Goal: Task Accomplishment & Management: Use online tool/utility

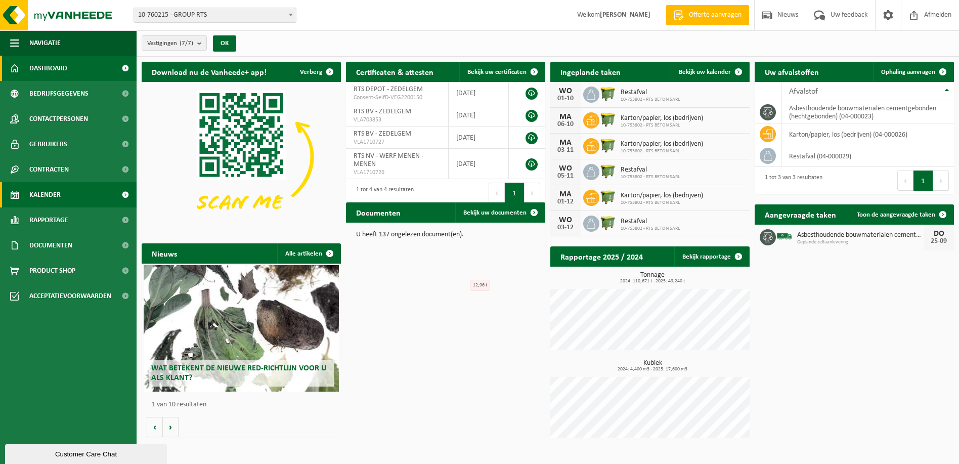
click at [51, 196] on span "Kalender" at bounding box center [44, 194] width 31 height 25
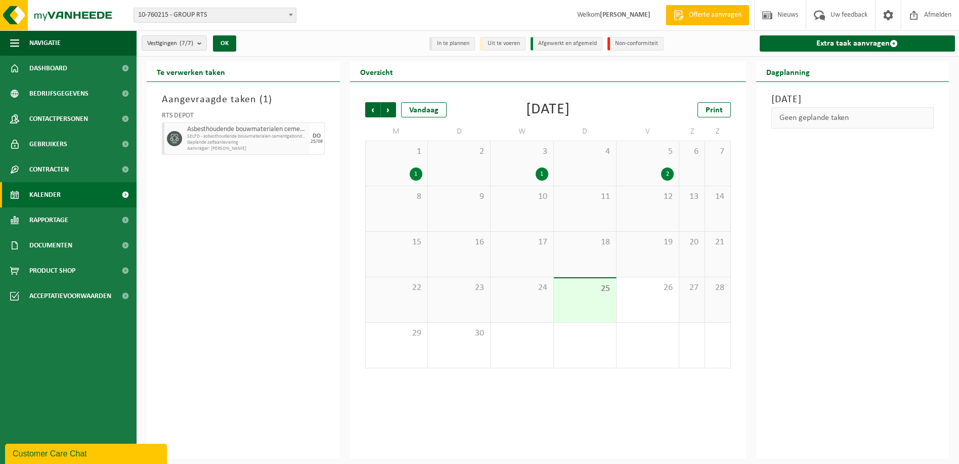
click at [586, 306] on div "25" at bounding box center [585, 300] width 62 height 44
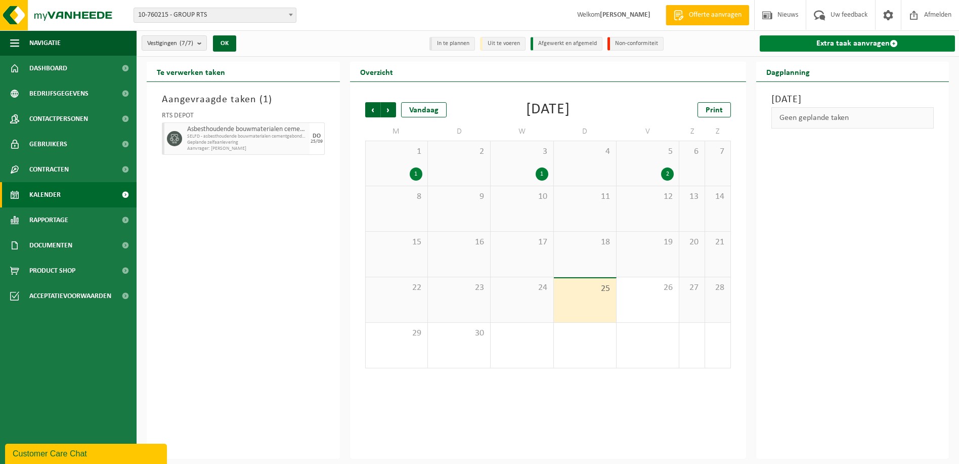
click at [835, 51] on link "Extra taak aanvragen" at bounding box center [858, 43] width 196 height 16
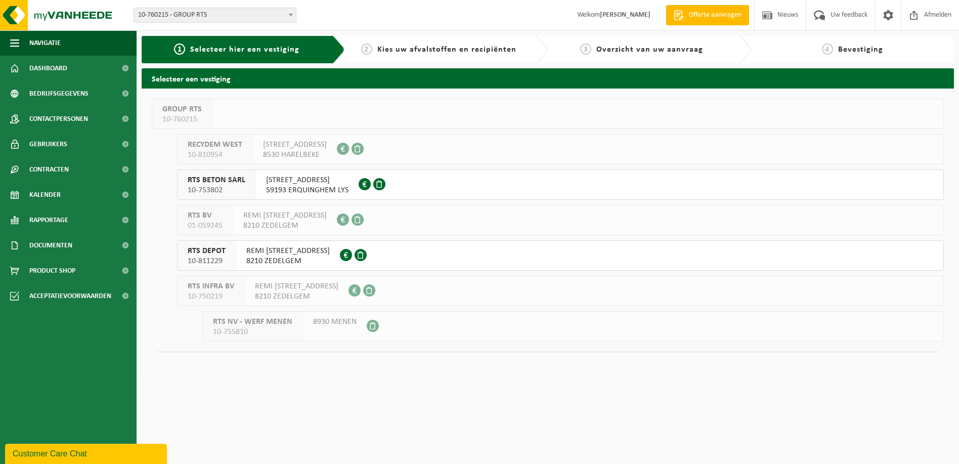
click at [227, 257] on div "RTS DEPOT 10-811229" at bounding box center [207, 255] width 59 height 29
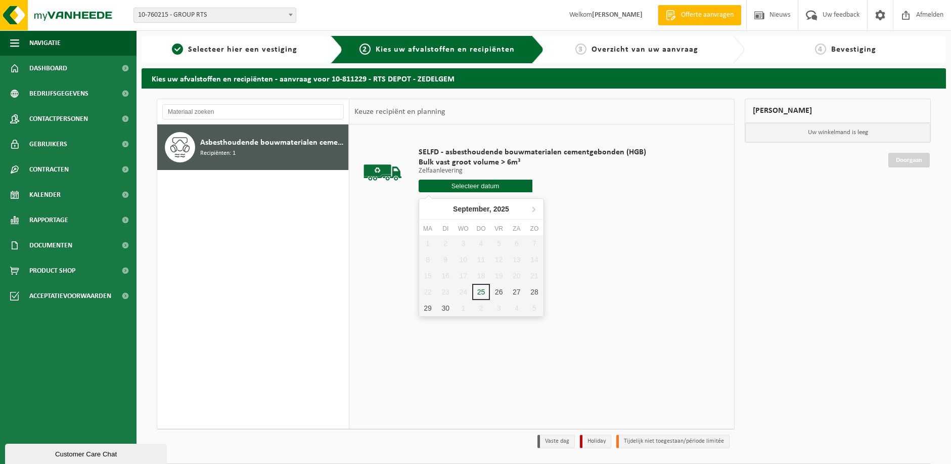
click at [511, 183] on input "text" at bounding box center [476, 186] width 114 height 13
click at [480, 289] on div "25" at bounding box center [481, 292] width 18 height 16
type input "Van 2025-09-25"
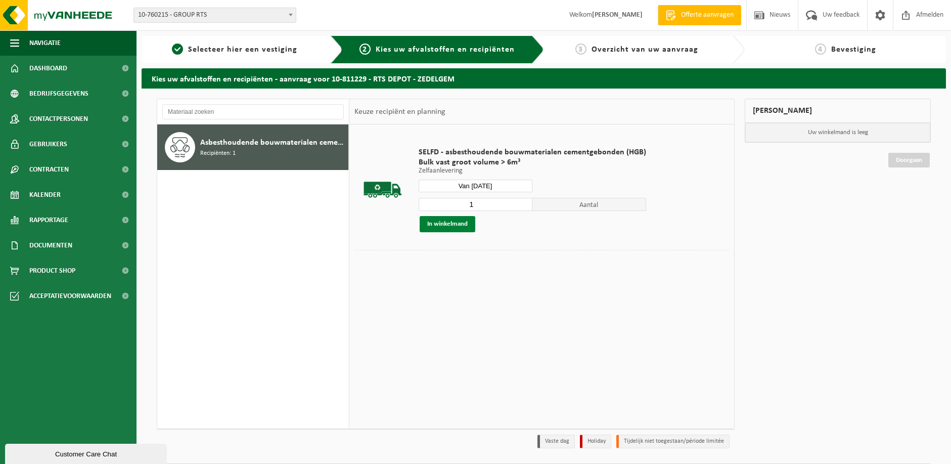
click at [452, 223] on button "In winkelmand" at bounding box center [448, 224] width 56 height 16
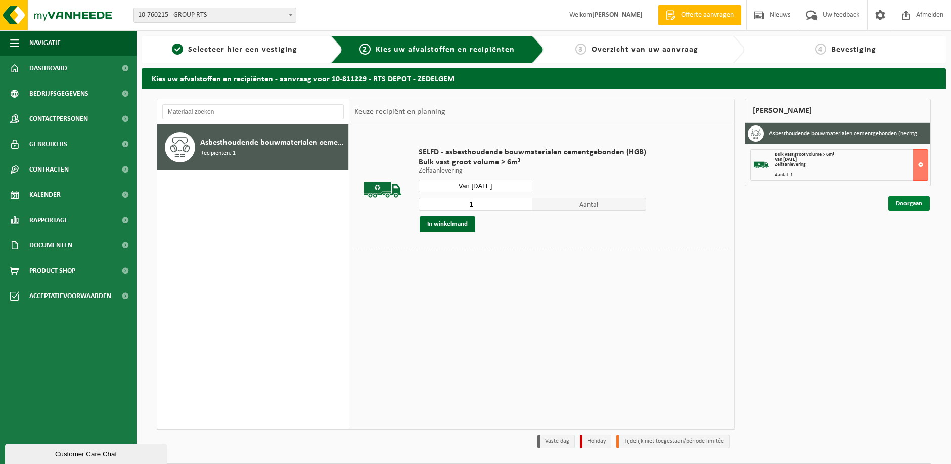
click at [910, 204] on link "Doorgaan" at bounding box center [909, 203] width 41 height 15
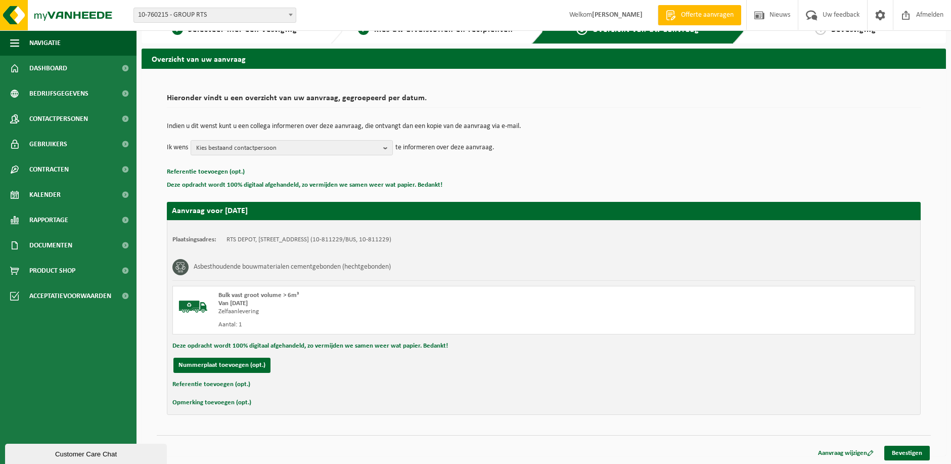
scroll to position [22, 0]
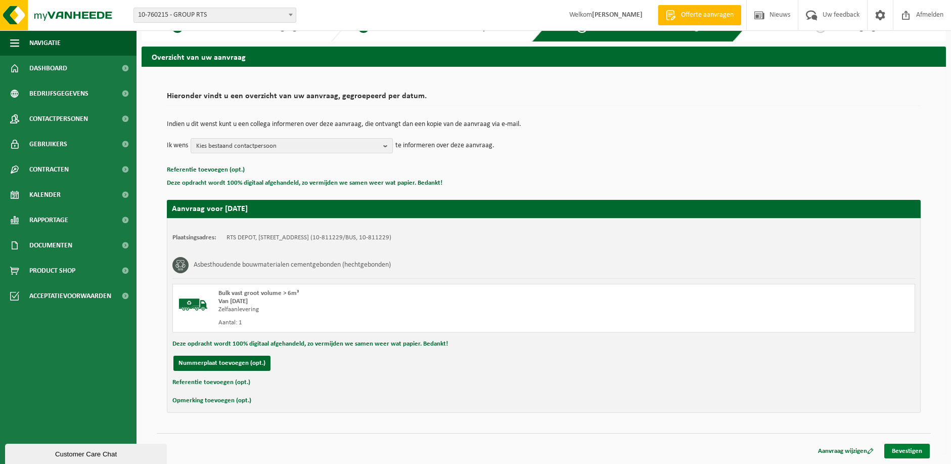
click at [904, 454] on link "Bevestigen" at bounding box center [908, 451] width 46 height 15
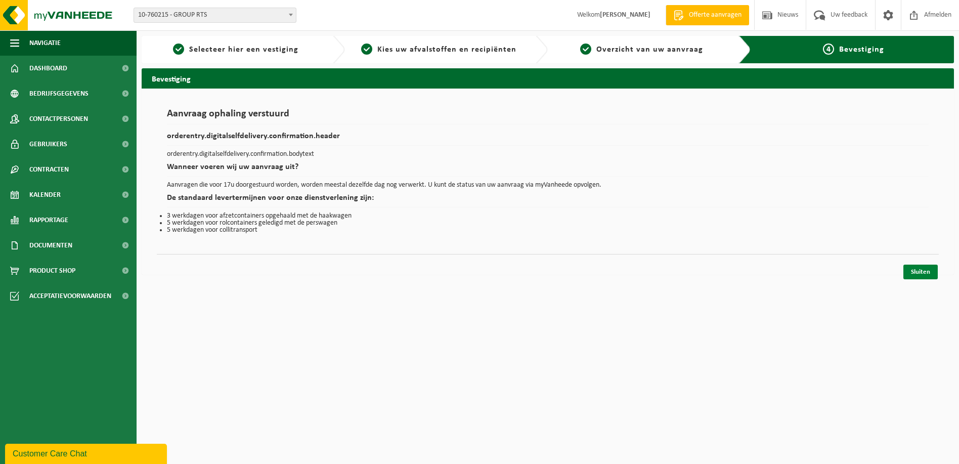
click at [914, 269] on link "Sluiten" at bounding box center [920, 272] width 34 height 15
